Goal: Transaction & Acquisition: Obtain resource

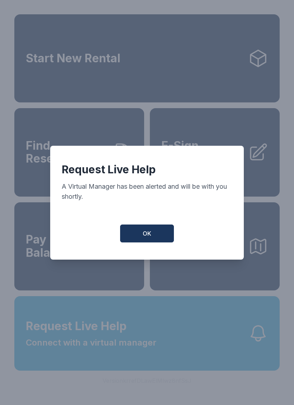
click at [160, 241] on button "OK" at bounding box center [147, 234] width 54 height 18
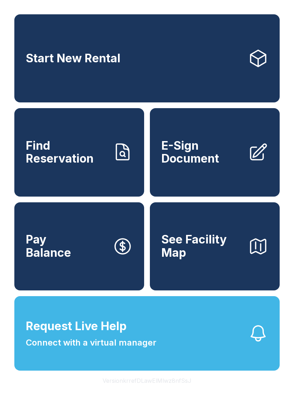
click at [262, 344] on icon "button" at bounding box center [258, 334] width 20 height 20
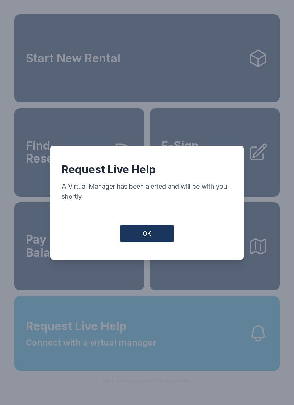
click at [164, 243] on button "OK" at bounding box center [147, 234] width 54 height 18
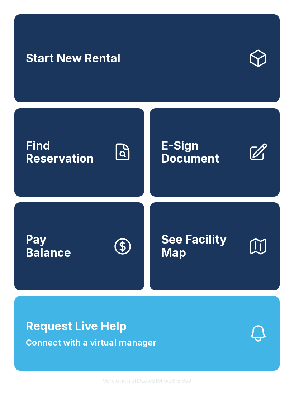
click at [183, 85] on link "Start New Rental" at bounding box center [146, 58] width 265 height 88
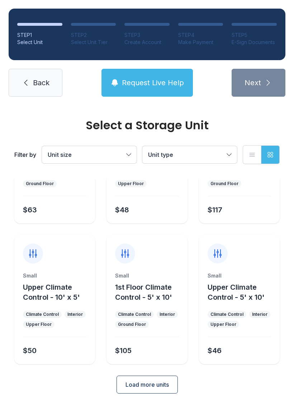
scroll to position [85, 0]
click at [40, 271] on div "Small Upper Climate Control - 10' x 5' Climate Control Interior Upper Floor $50" at bounding box center [54, 299] width 81 height 129
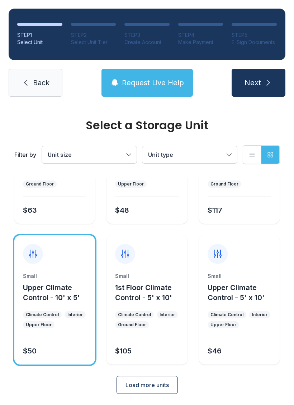
click at [65, 292] on button "Upper Climate Control - 10' x 5'" at bounding box center [57, 293] width 69 height 20
click at [62, 319] on ul "Climate Control Interior Upper Floor" at bounding box center [54, 319] width 63 height 17
click at [40, 255] on div at bounding box center [33, 254] width 20 height 20
click at [33, 255] on icon at bounding box center [32, 254] width 7 height 8
click at [70, 356] on div "$50" at bounding box center [53, 349] width 66 height 13
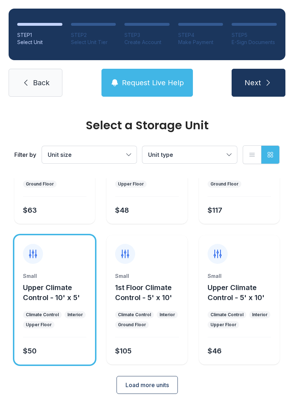
click at [169, 379] on button "Load more units" at bounding box center [146, 385] width 61 height 18
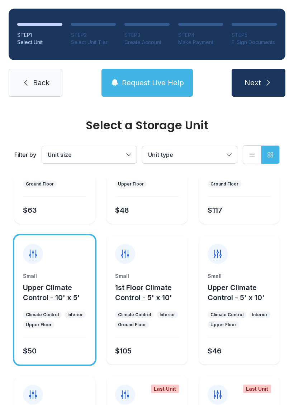
click at [169, 378] on div "Last Unit" at bounding box center [146, 390] width 81 height 29
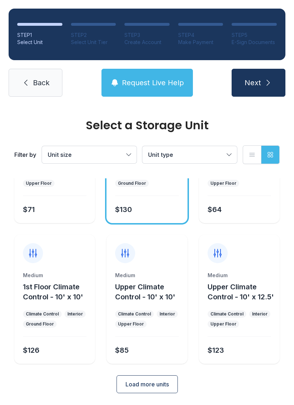
scroll to position [367, 0]
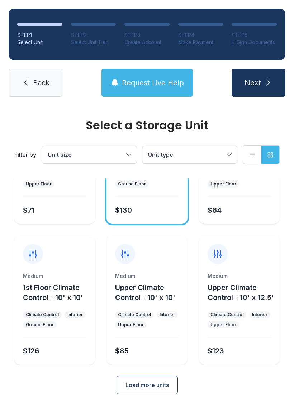
click at [155, 388] on span "Load more units" at bounding box center [146, 385] width 43 height 9
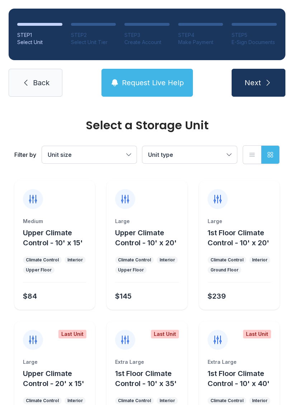
scroll to position [561, 0]
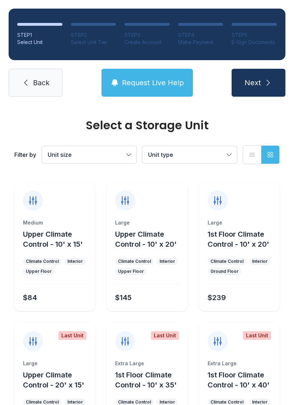
click at [40, 238] on span "Upper Climate Control - 10' x 15'" at bounding box center [53, 239] width 60 height 19
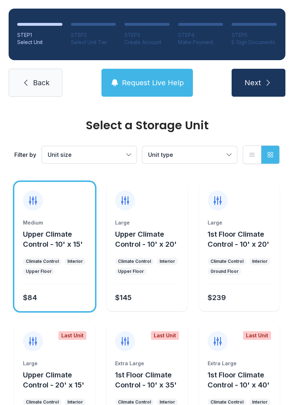
click at [34, 198] on icon at bounding box center [32, 200] width 11 height 11
click at [43, 273] on div "Upper Floor" at bounding box center [39, 272] width 26 height 6
click at [271, 154] on icon "button" at bounding box center [270, 154] width 5 height 5
click at [254, 155] on icon "button" at bounding box center [251, 154] width 7 height 7
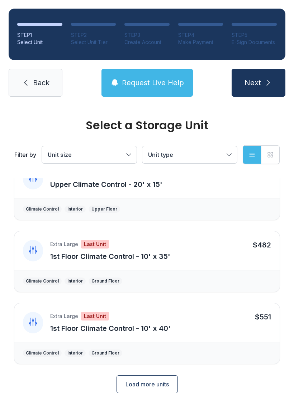
scroll to position [1083, 0]
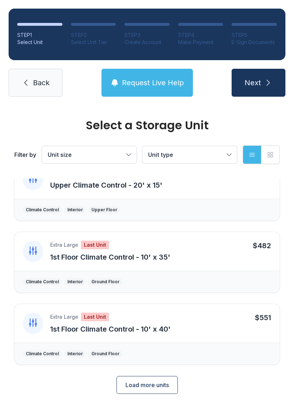
click at [138, 387] on span "Load more units" at bounding box center [146, 385] width 43 height 9
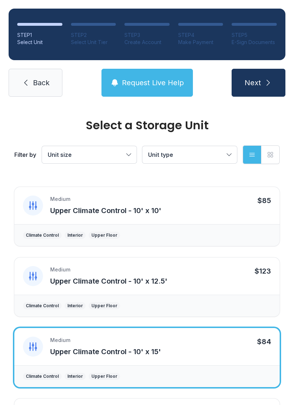
scroll to position [704, 0]
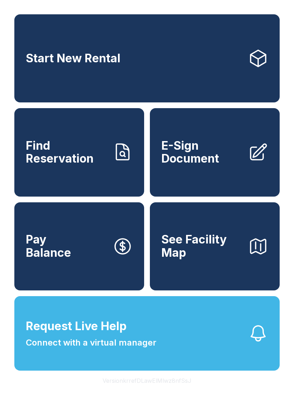
click at [169, 354] on button "Request Live Help Connect with a virtual manager" at bounding box center [146, 333] width 265 height 75
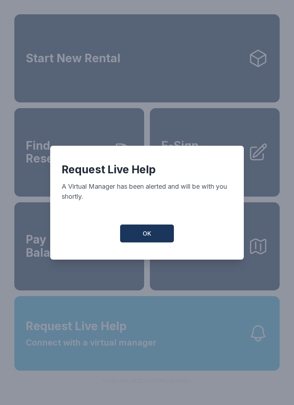
click at [158, 242] on button "OK" at bounding box center [147, 234] width 54 height 18
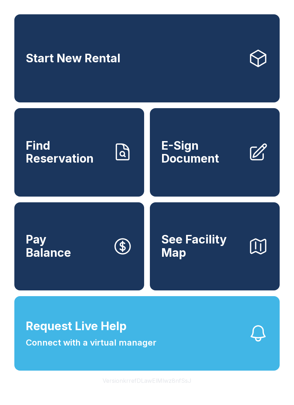
click at [190, 87] on link "Start New Rental" at bounding box center [146, 58] width 265 height 88
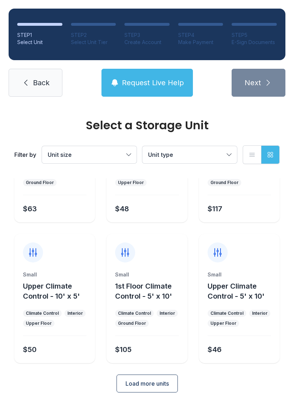
scroll to position [85, 0]
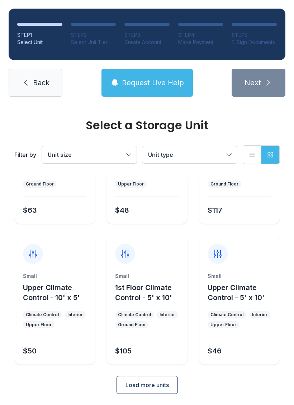
click at [34, 87] on span "Back" at bounding box center [41, 83] width 16 height 10
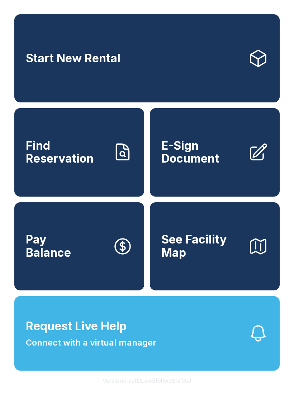
click at [226, 186] on link "E-Sign Document" at bounding box center [215, 152] width 130 height 88
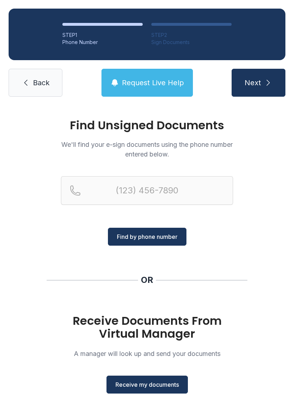
click at [170, 384] on span "Receive my documents" at bounding box center [146, 385] width 63 height 9
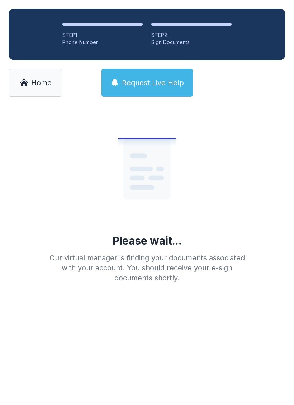
click at [42, 88] on link "Home" at bounding box center [36, 83] width 54 height 28
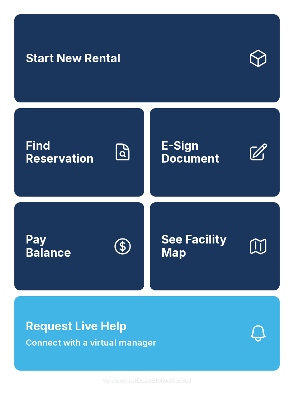
click at [239, 259] on span "See Facility Map" at bounding box center [201, 246] width 81 height 26
click at [225, 166] on span "E-Sign Document" at bounding box center [201, 152] width 81 height 26
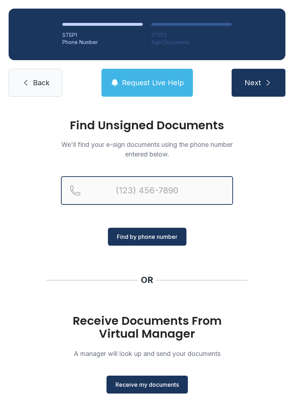
click at [191, 194] on input "Reservation phone number" at bounding box center [147, 190] width 172 height 29
click at [258, 83] on button "Next" at bounding box center [258, 83] width 54 height 28
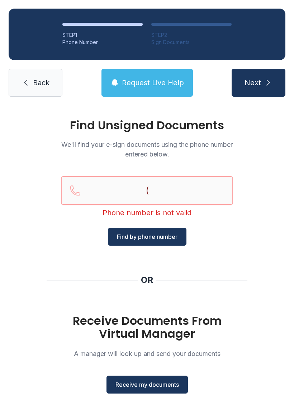
type input "("
click at [32, 82] on link "Back" at bounding box center [36, 83] width 54 height 28
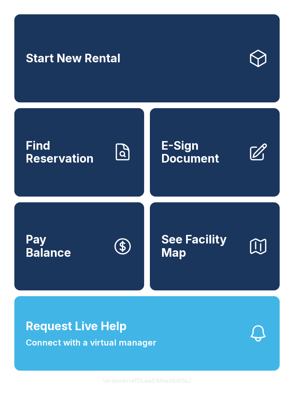
click at [204, 180] on link "E-Sign Document" at bounding box center [215, 152] width 130 height 88
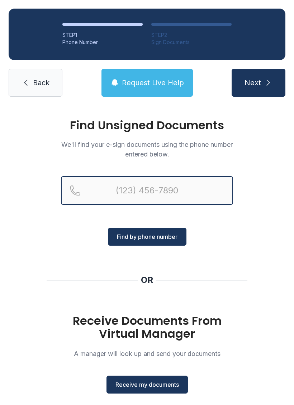
click at [154, 194] on input "Reservation phone number" at bounding box center [147, 190] width 172 height 29
type input "("
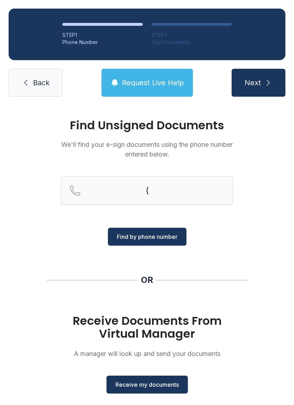
click at [31, 84] on link "Back" at bounding box center [36, 83] width 54 height 28
